Goal: Information Seeking & Learning: Learn about a topic

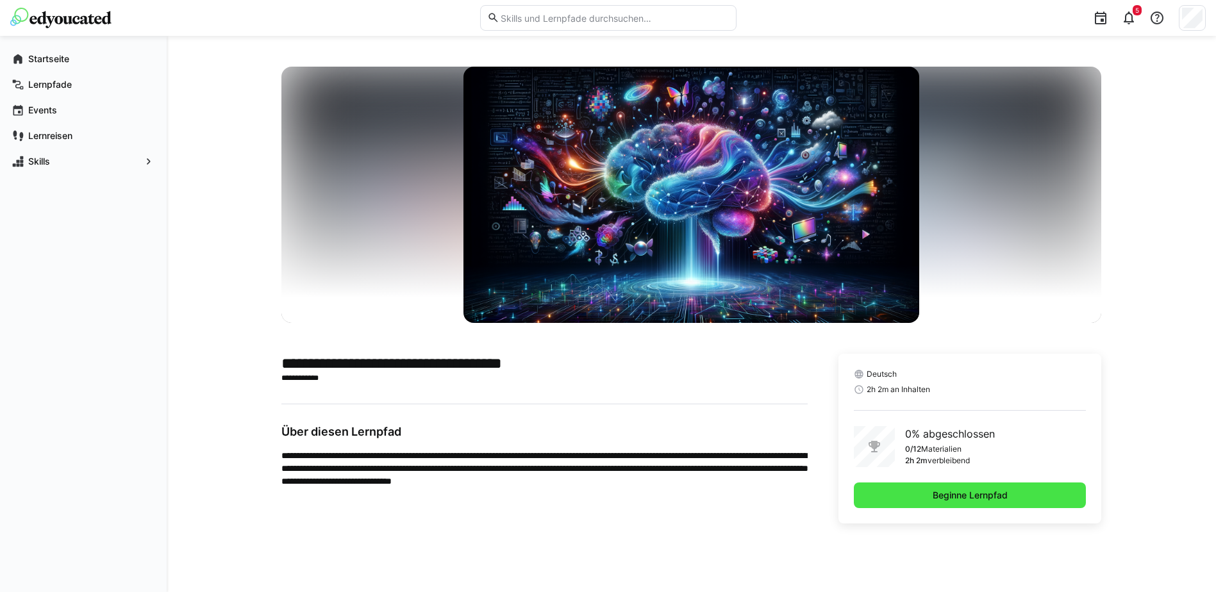
click at [1003, 494] on span "Beginne Lernpfad" at bounding box center [970, 495] width 79 height 13
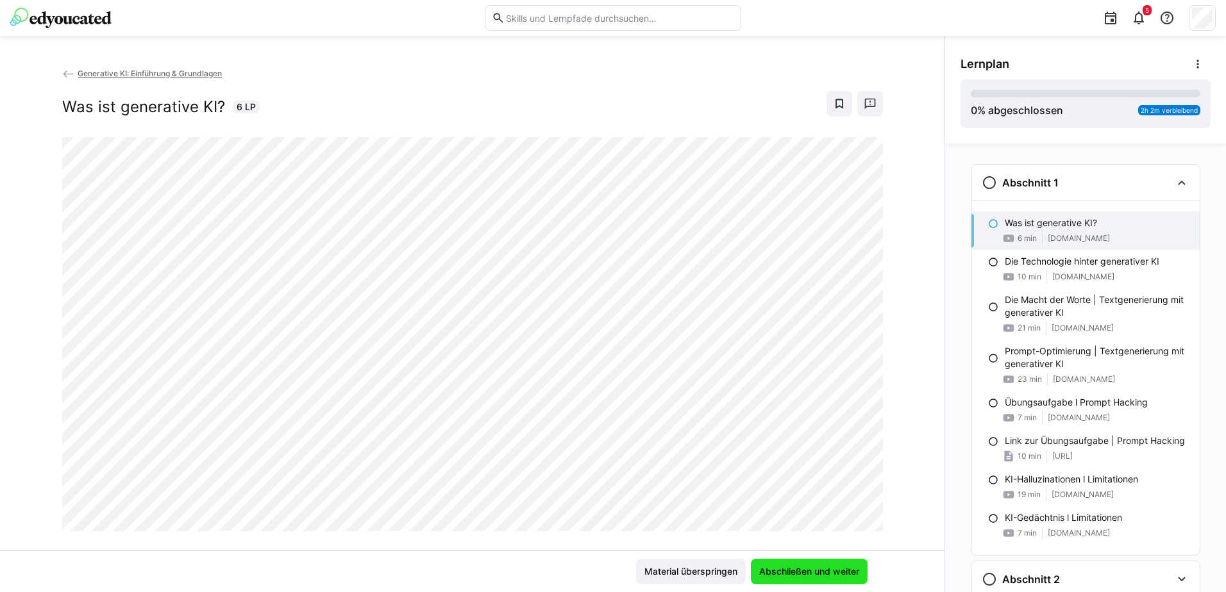
click at [819, 576] on span "Abschließen und weiter" at bounding box center [809, 571] width 104 height 13
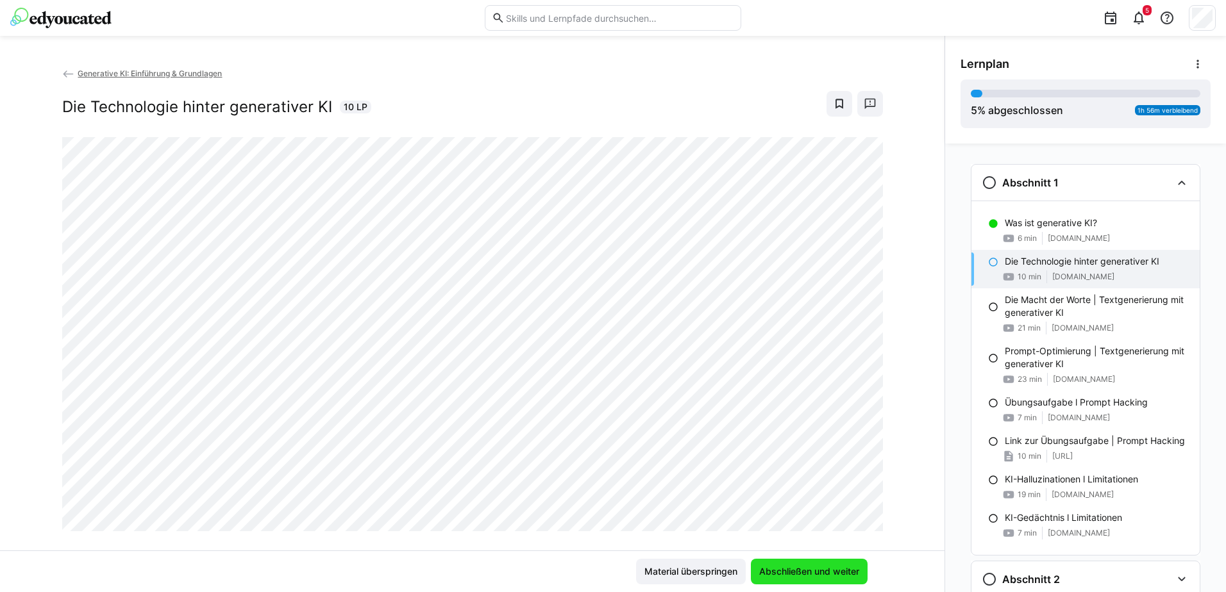
click at [803, 566] on span "Abschließen und weiter" at bounding box center [809, 571] width 104 height 13
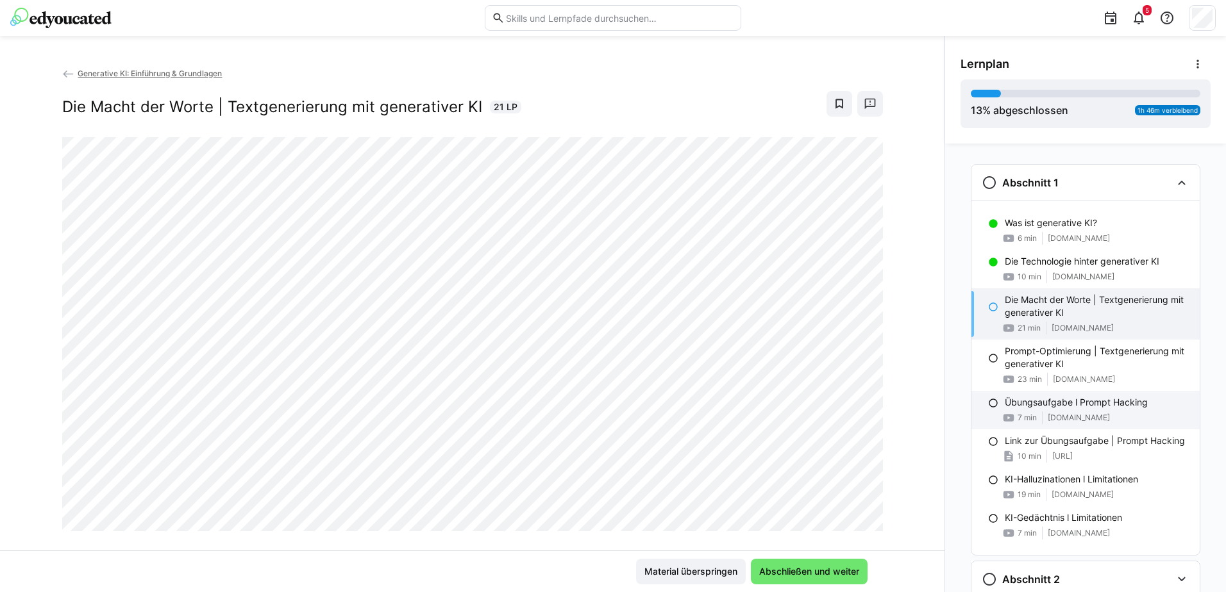
scroll to position [46, 0]
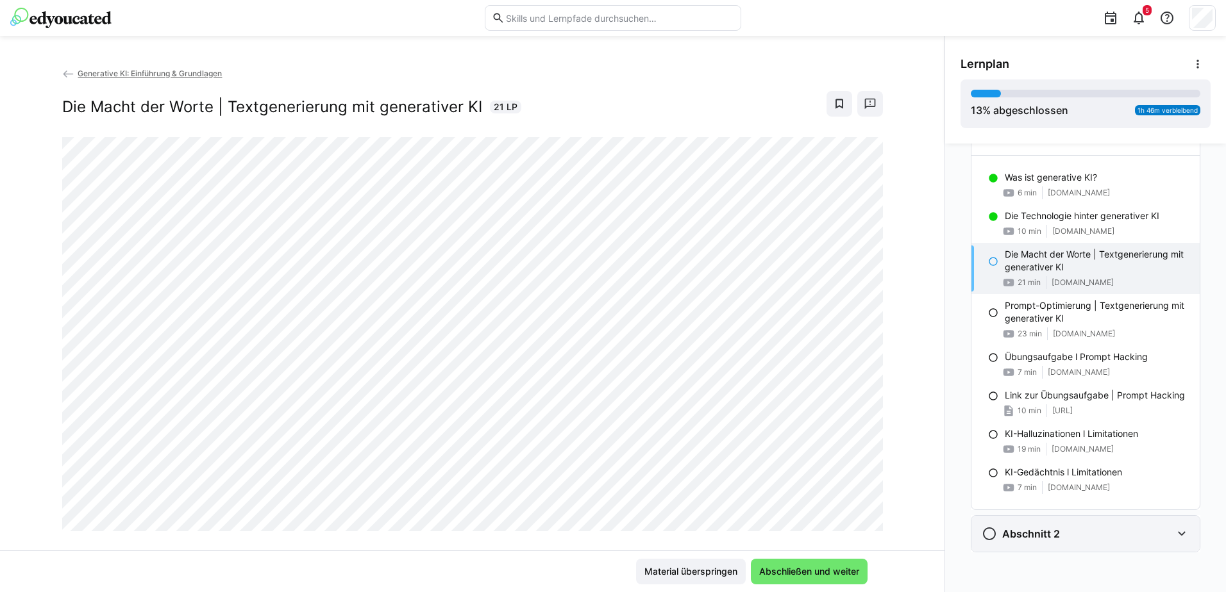
click at [1180, 530] on eds-icon at bounding box center [1181, 533] width 15 height 15
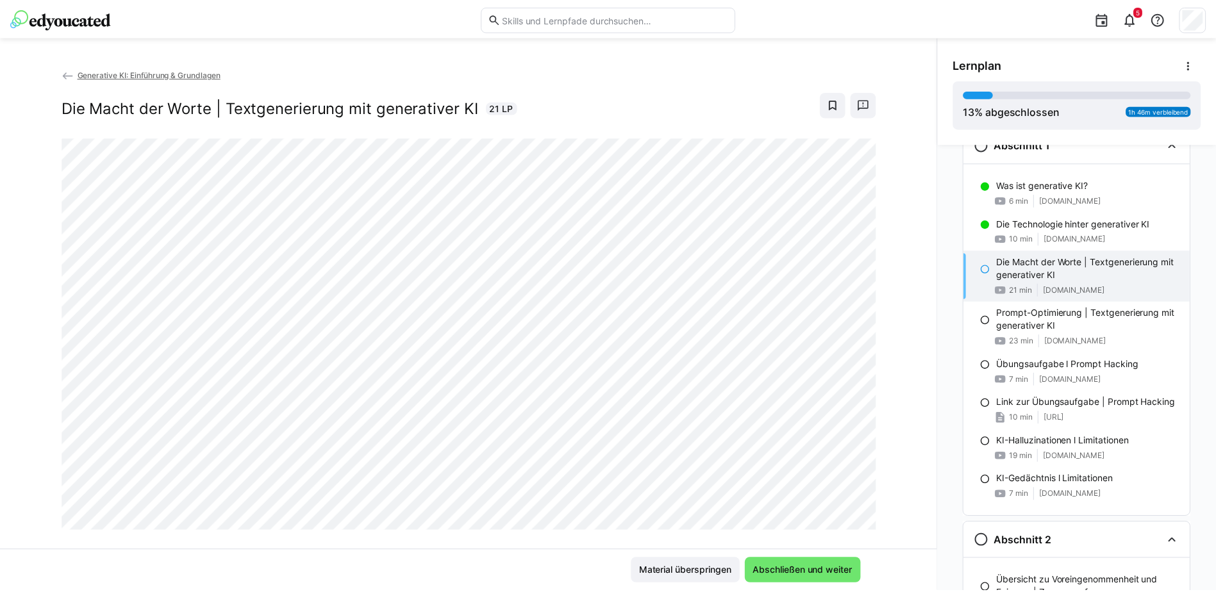
scroll to position [15, 0]
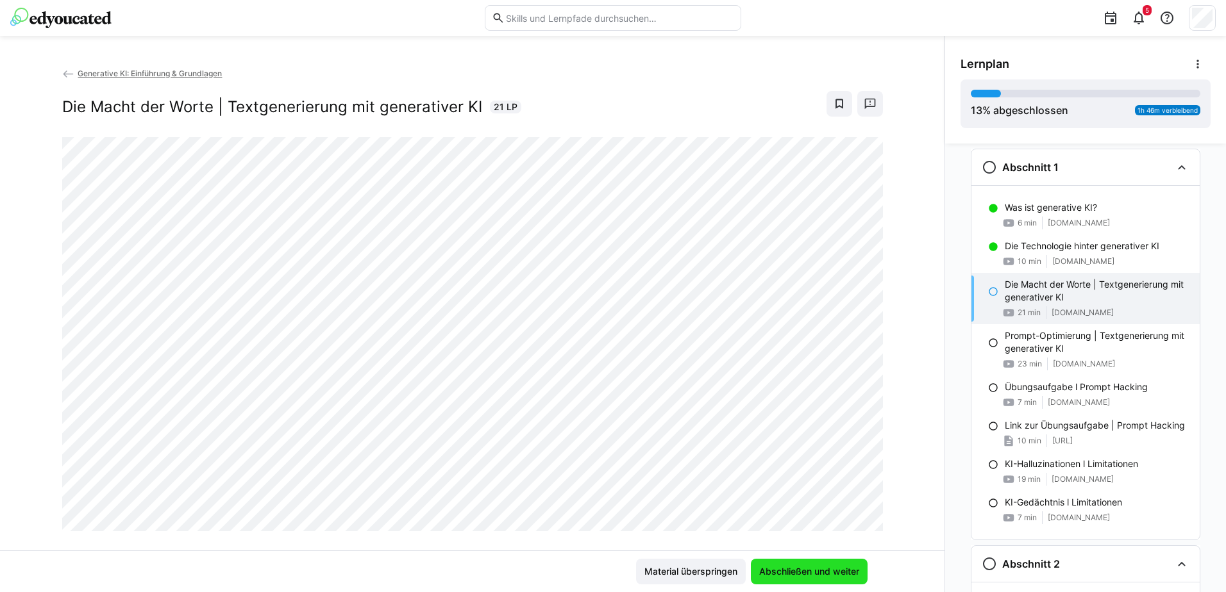
click at [807, 574] on span "Abschließen und weiter" at bounding box center [809, 571] width 104 height 13
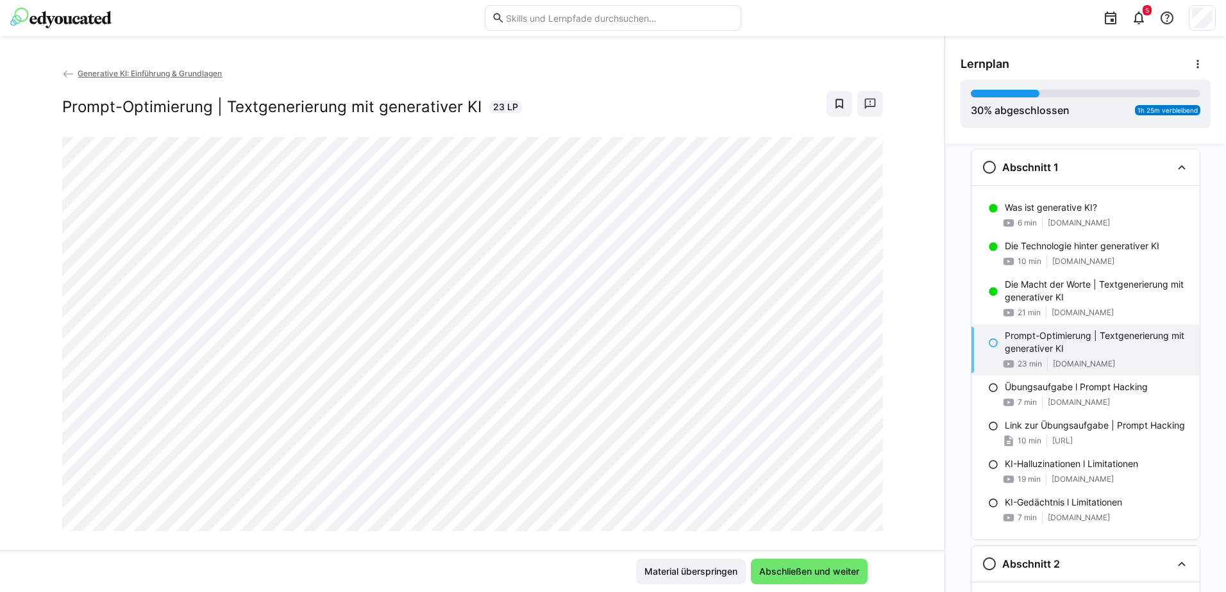
click at [155, 79] on app-back-navigation "Generative KI: Einführung & Grundlagen" at bounding box center [472, 74] width 820 height 14
click at [155, 71] on span "Generative KI: Einführung & Grundlagen" at bounding box center [150, 74] width 144 height 10
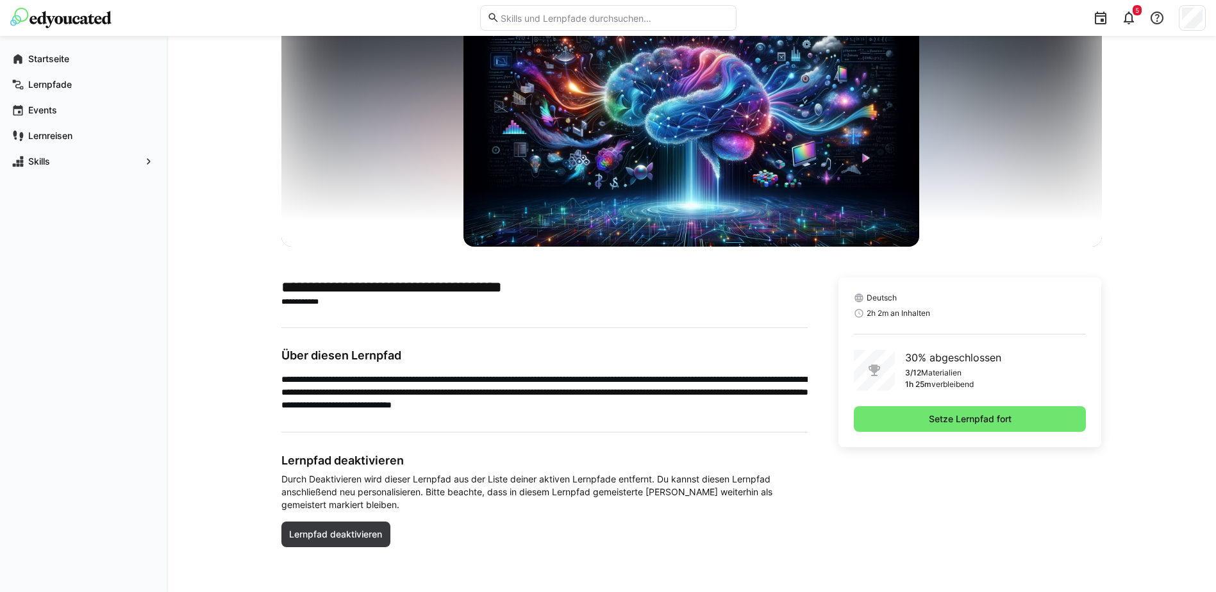
scroll to position [78, 0]
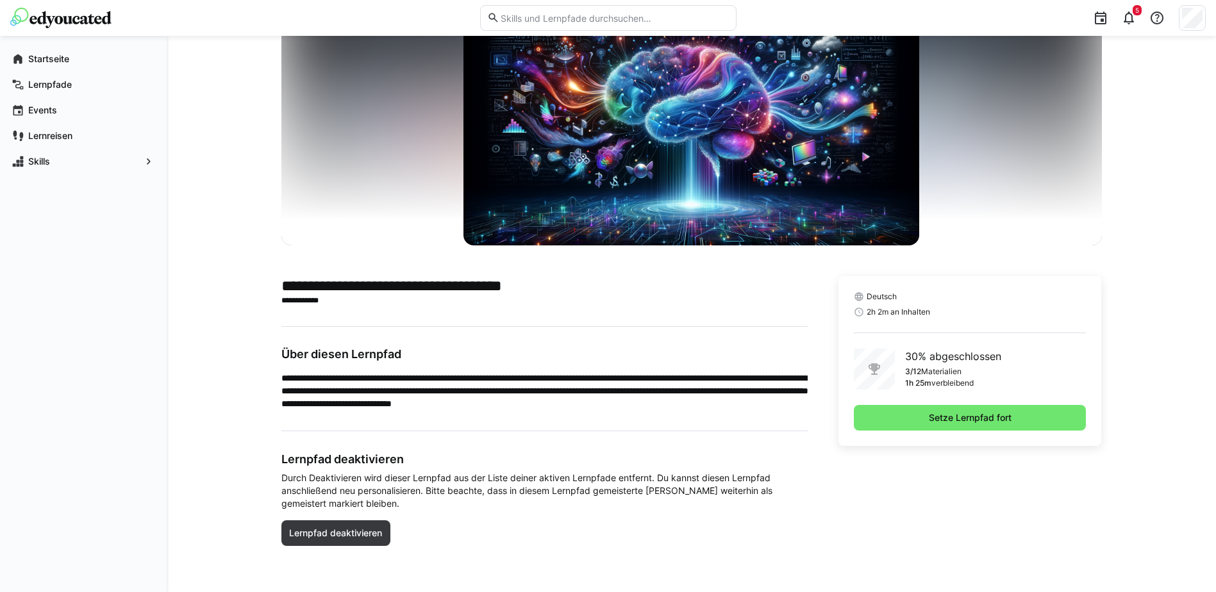
click at [219, 363] on div "**********" at bounding box center [691, 275] width 1049 height 634
click at [186, 303] on div "**********" at bounding box center [691, 275] width 1049 height 634
